Goal: Task Accomplishment & Management: Manage account settings

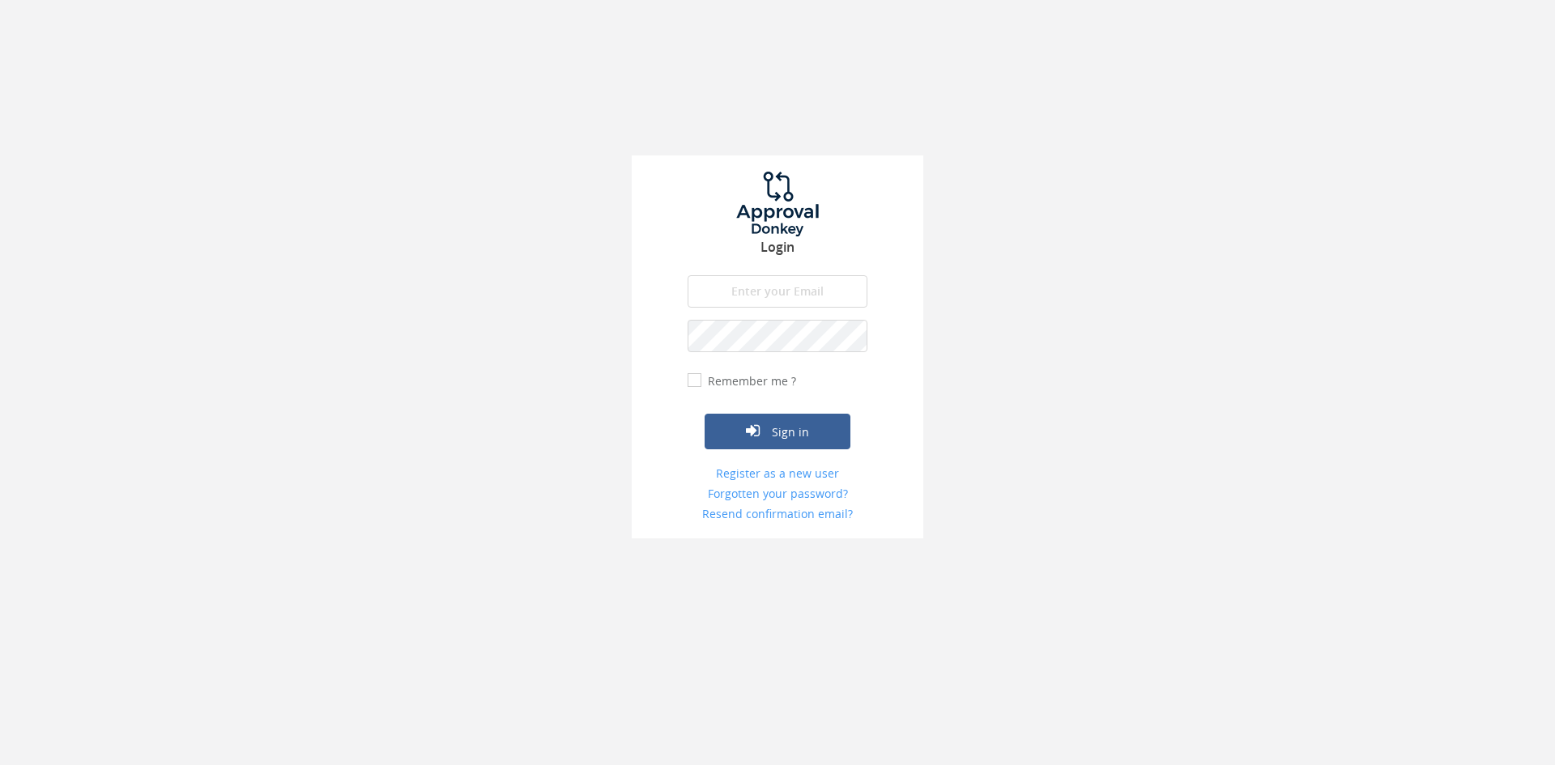
click at [731, 288] on input "email" at bounding box center [778, 291] width 180 height 32
type input "[EMAIL_ADDRESS][DOMAIN_NAME]"
click at [705, 414] on button "Sign in" at bounding box center [778, 432] width 146 height 36
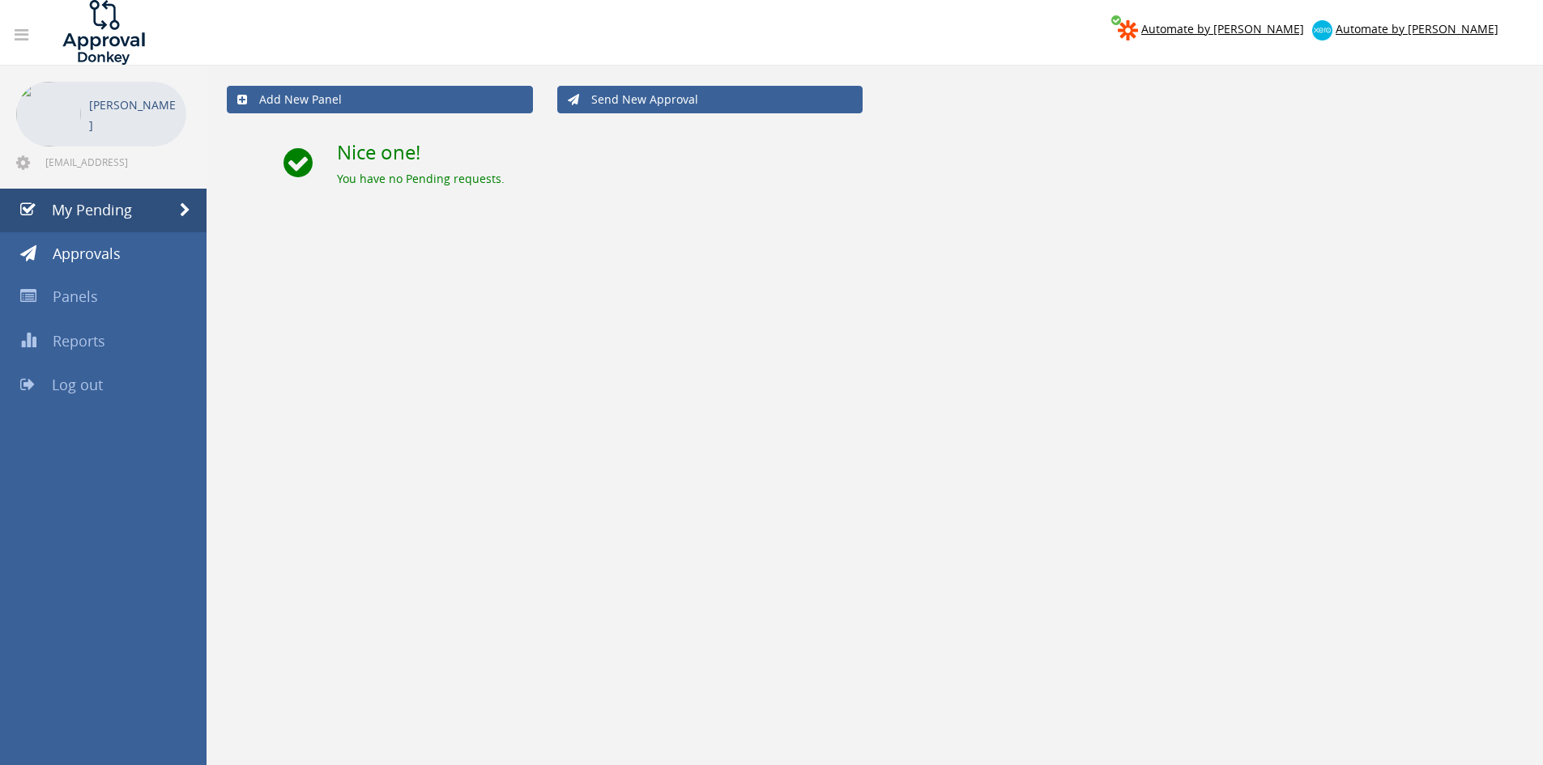
click at [157, 379] on link "Log out" at bounding box center [103, 386] width 207 height 44
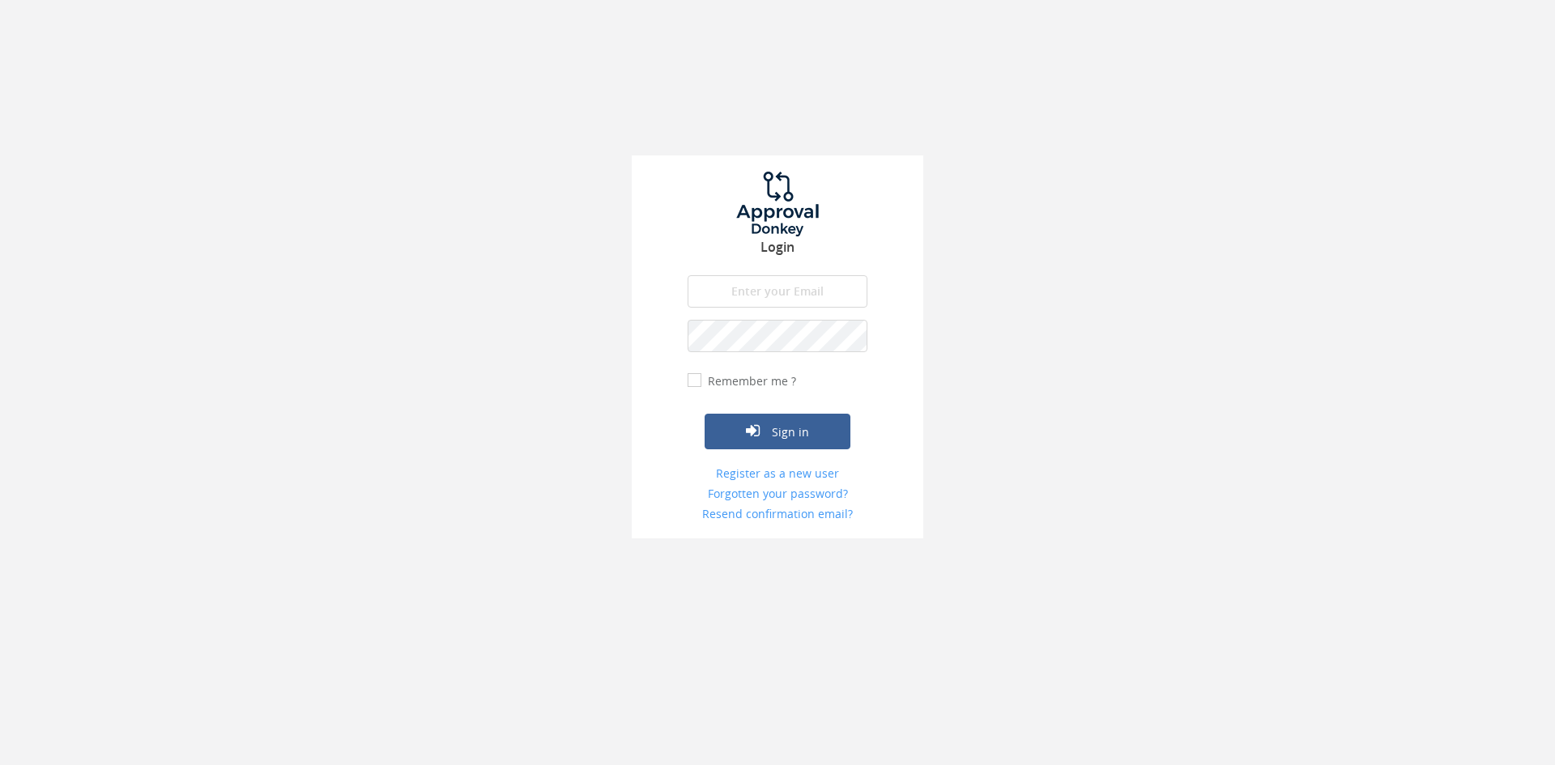
click at [785, 293] on input "email" at bounding box center [778, 291] width 180 height 32
type input "[EMAIL_ADDRESS][DOMAIN_NAME]"
click at [705, 414] on button "Sign in" at bounding box center [778, 432] width 146 height 36
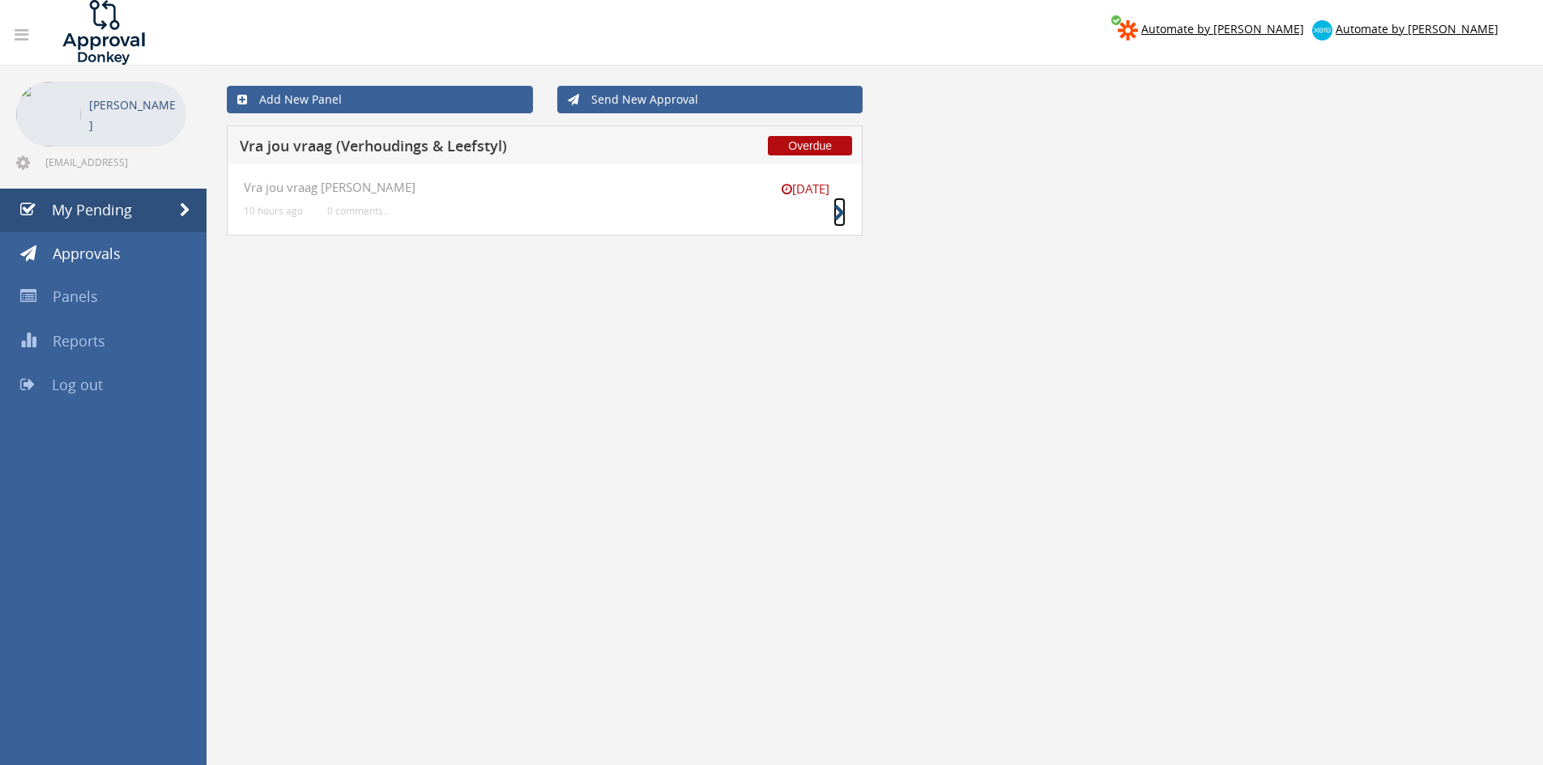
click at [840, 211] on icon at bounding box center [840, 213] width 12 height 17
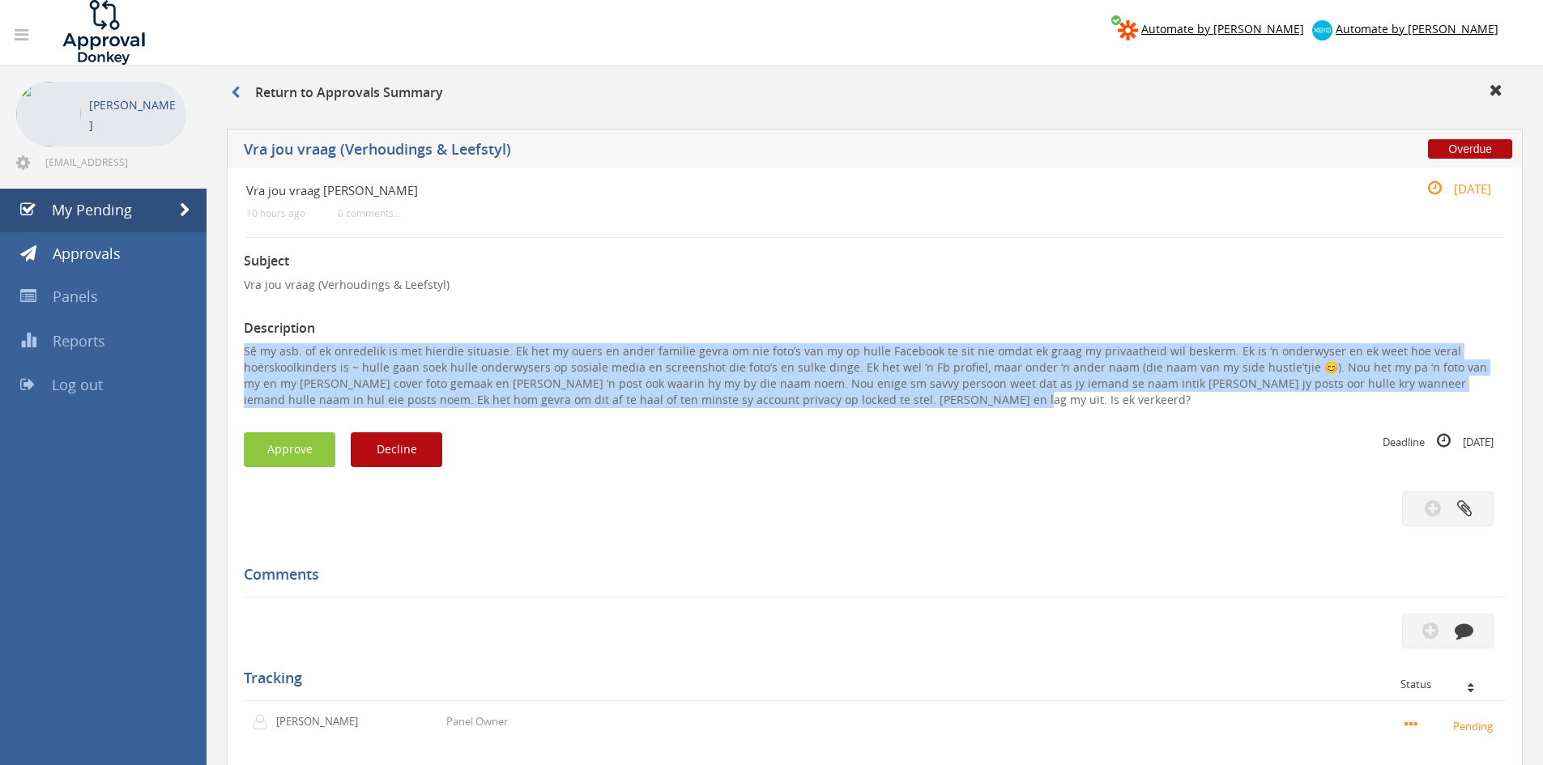
drag, startPoint x: 868, startPoint y: 398, endPoint x: 322, endPoint y: 351, distance: 548.0
click at [220, 352] on div "Overdue Vra jou vraag (Verhoudings & Leefstyl) Vra jou vraag [PERSON_NAME] 10 h…" at bounding box center [875, 548] width 1312 height 855
copy p "Sê my asb. of ek onredelik is met hierdie situasie. Ek het my ouers en ander fa…"
click at [386, 462] on button "Decline" at bounding box center [397, 450] width 92 height 35
